Goal: Task Accomplishment & Management: Manage account settings

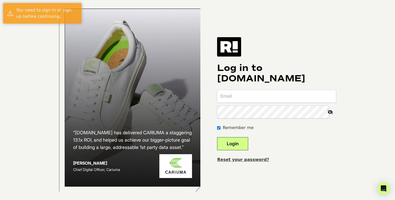
type input "[EMAIL_ADDRESS][DOMAIN_NAME]"
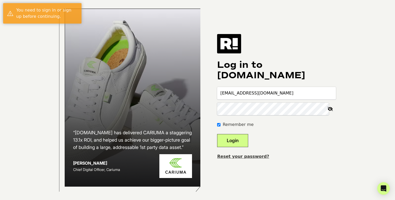
click at [238, 143] on button "Login" at bounding box center [232, 140] width 31 height 13
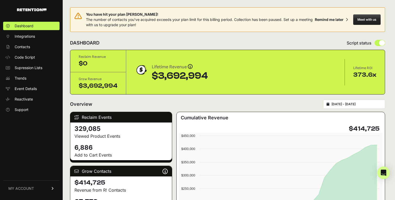
click at [26, 186] on span "MY ACCOUNT" at bounding box center [21, 188] width 26 height 5
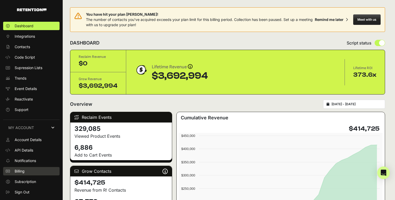
click at [25, 170] on span "Billing" at bounding box center [20, 170] width 10 height 5
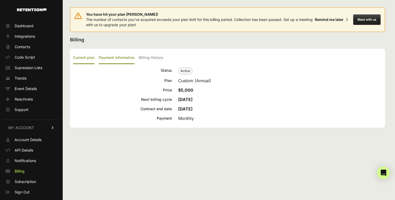
click at [120, 59] on label "Payment Information" at bounding box center [117, 58] width 36 height 12
click at [0, 0] on input "Payment Information" at bounding box center [0, 0] width 0 height 0
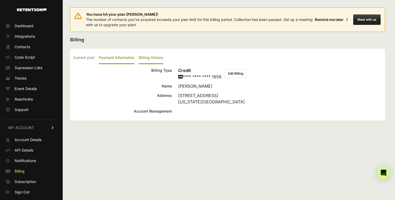
click at [157, 58] on label "Billing History" at bounding box center [151, 58] width 25 height 12
click at [0, 0] on input "Billing History" at bounding box center [0, 0] width 0 height 0
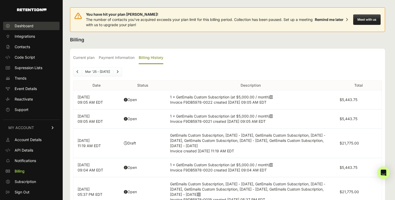
click at [30, 26] on span "Dashboard" at bounding box center [24, 25] width 19 height 5
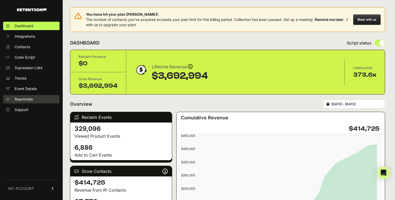
click at [25, 99] on span "Reactivate" at bounding box center [24, 99] width 18 height 5
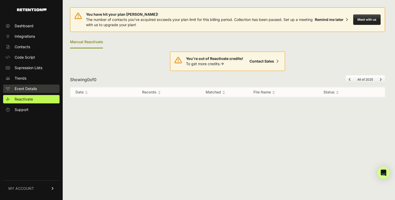
click at [26, 91] on span "Event Details" at bounding box center [26, 88] width 22 height 5
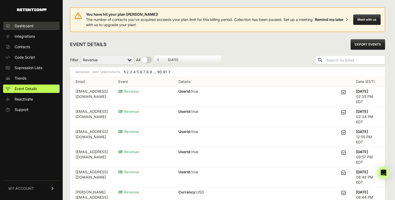
click at [33, 26] on span "Dashboard" at bounding box center [24, 25] width 19 height 5
